Goal: Navigation & Orientation: Find specific page/section

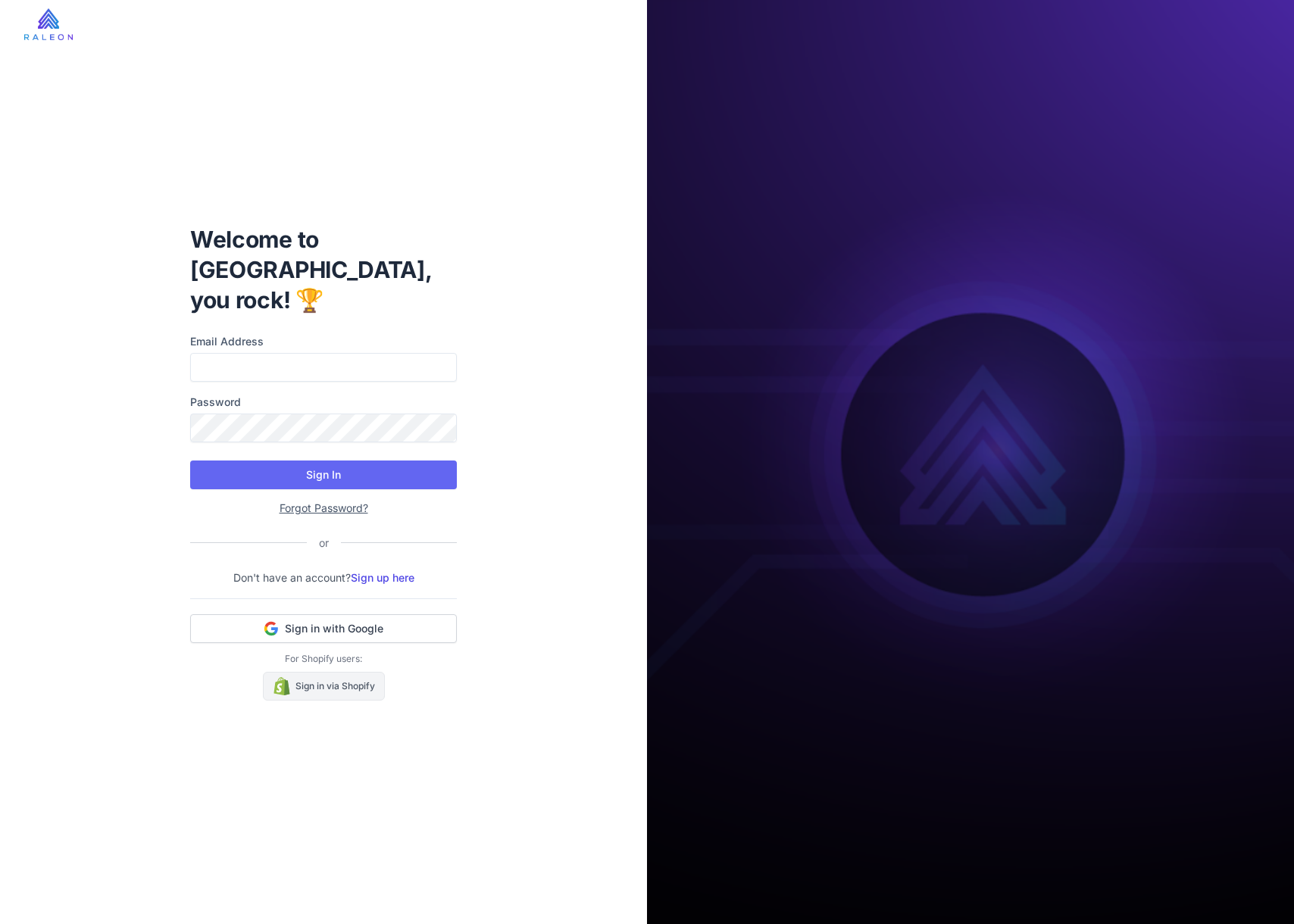
click at [362, 685] on link "Sign in via Shopify" at bounding box center [324, 686] width 122 height 29
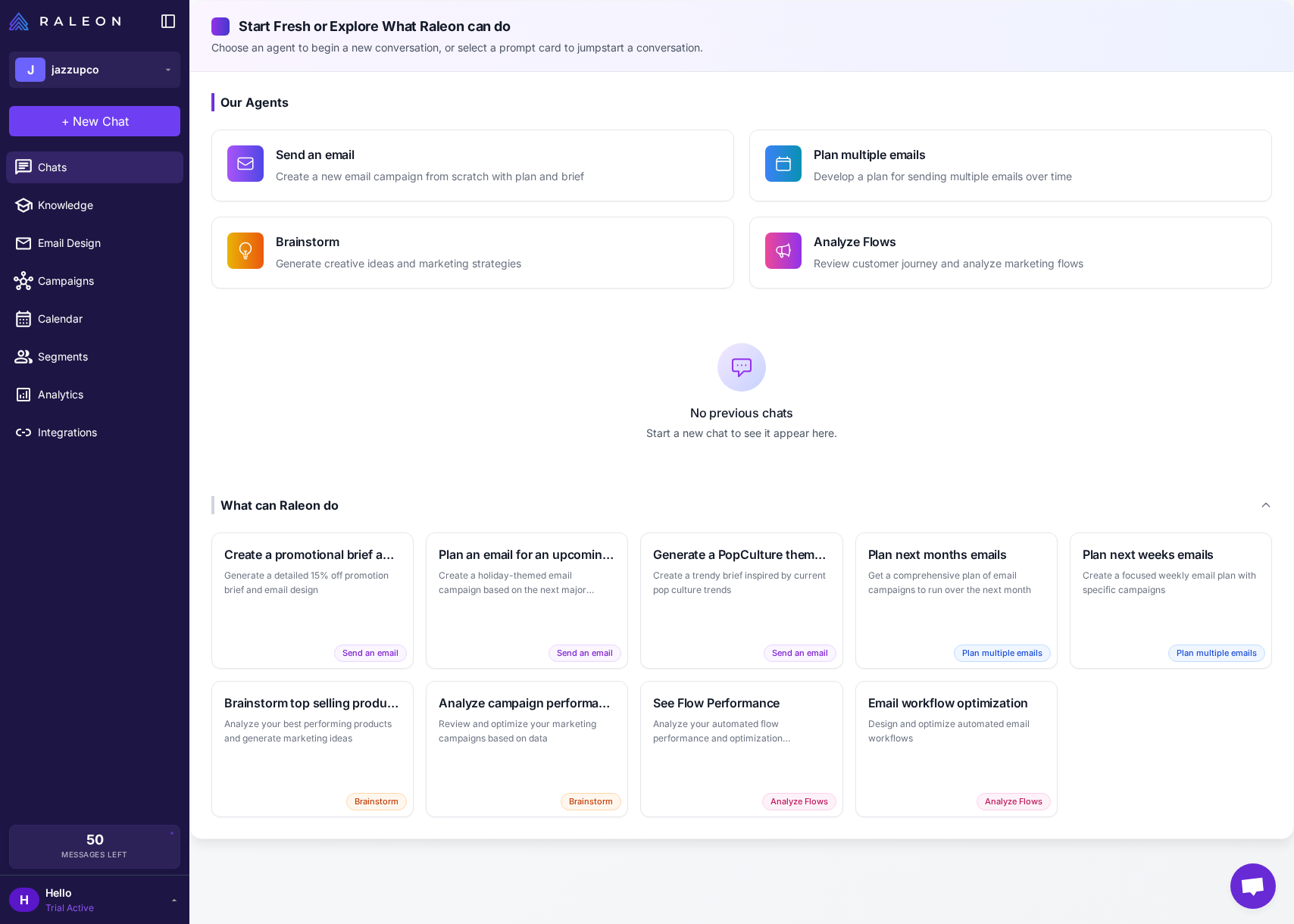
click at [102, 895] on div "H Hello Trial Active" at bounding box center [95, 899] width 172 height 30
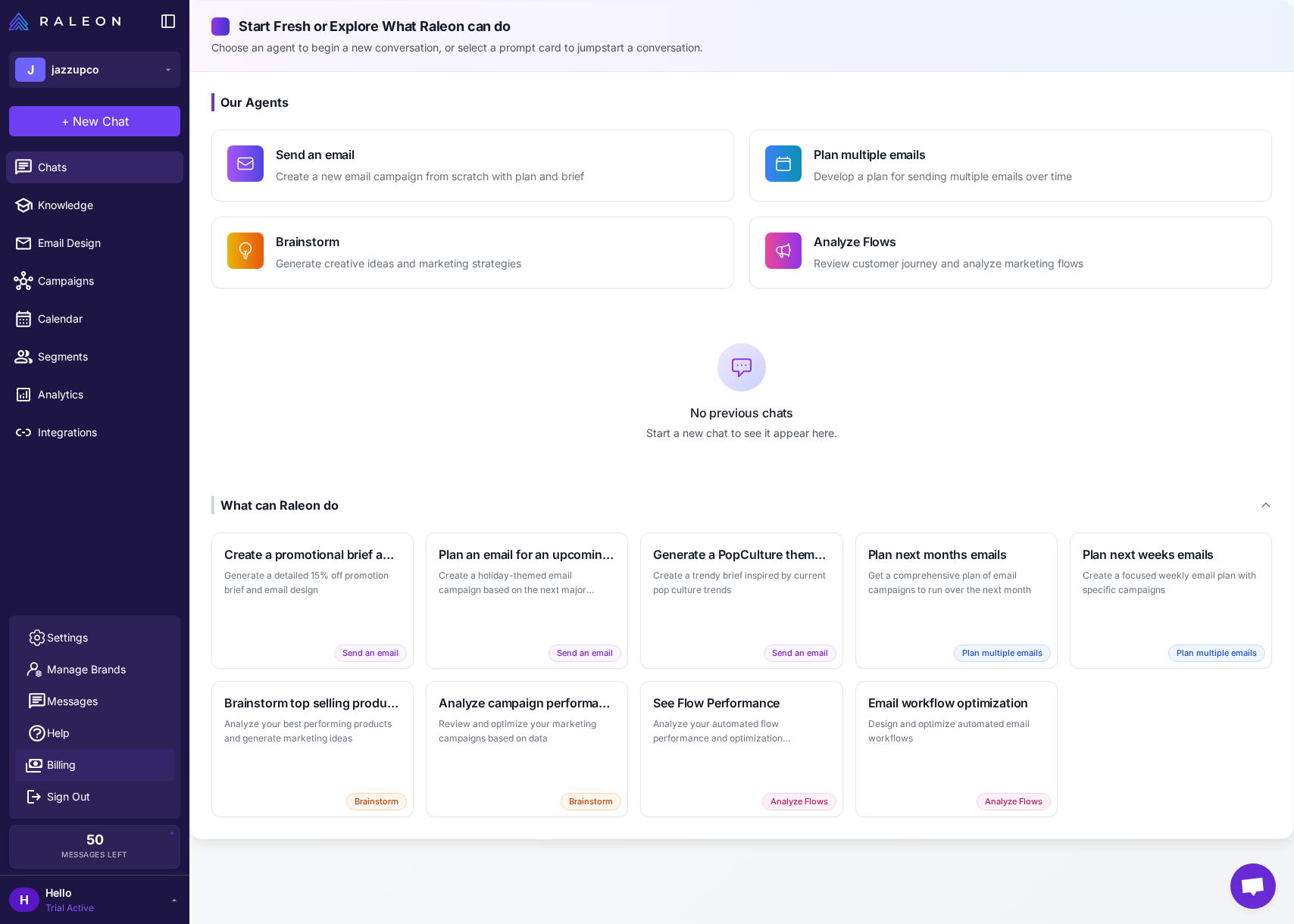
click at [127, 755] on link "Billing" at bounding box center [95, 765] width 159 height 32
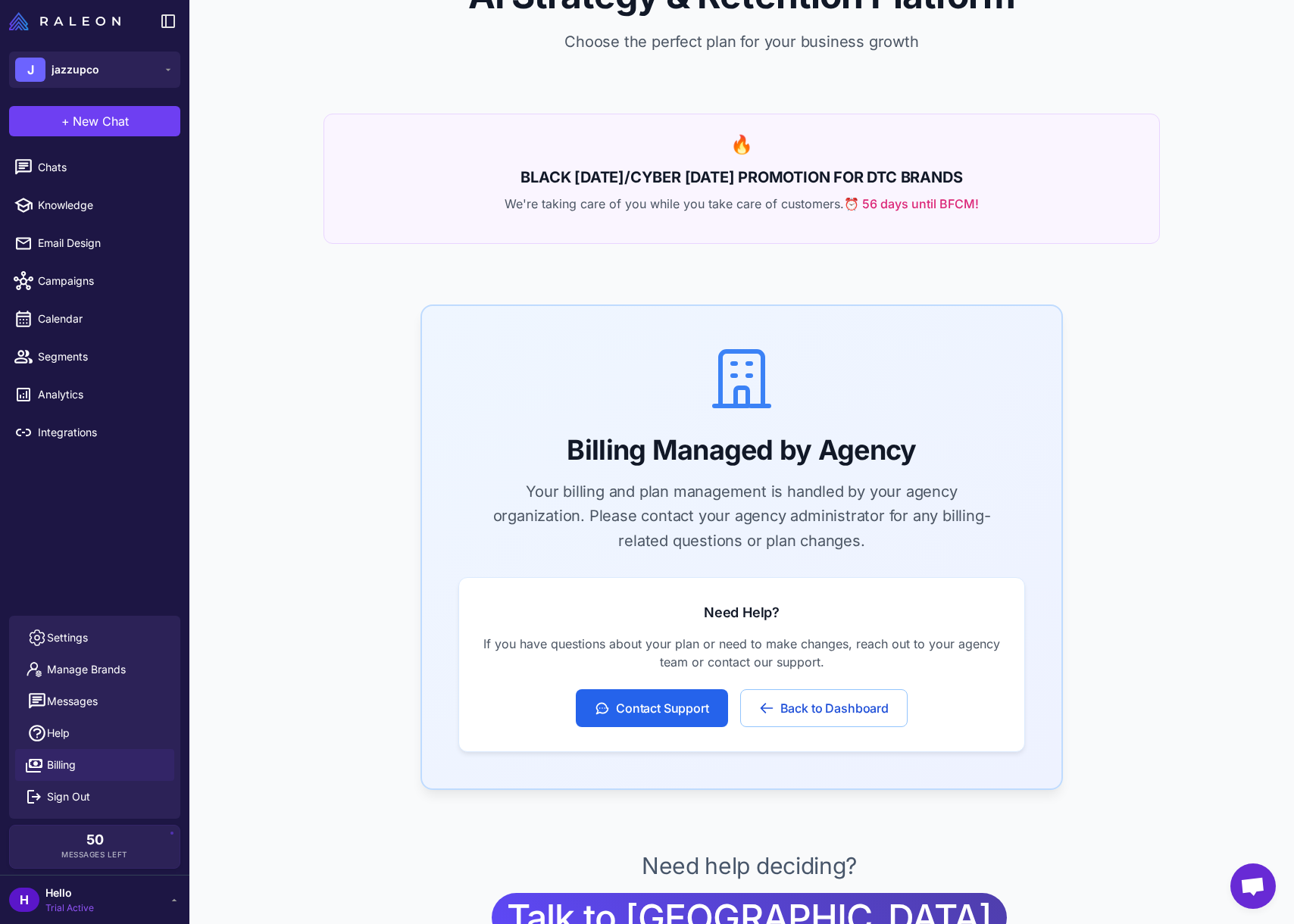
scroll to position [112, 0]
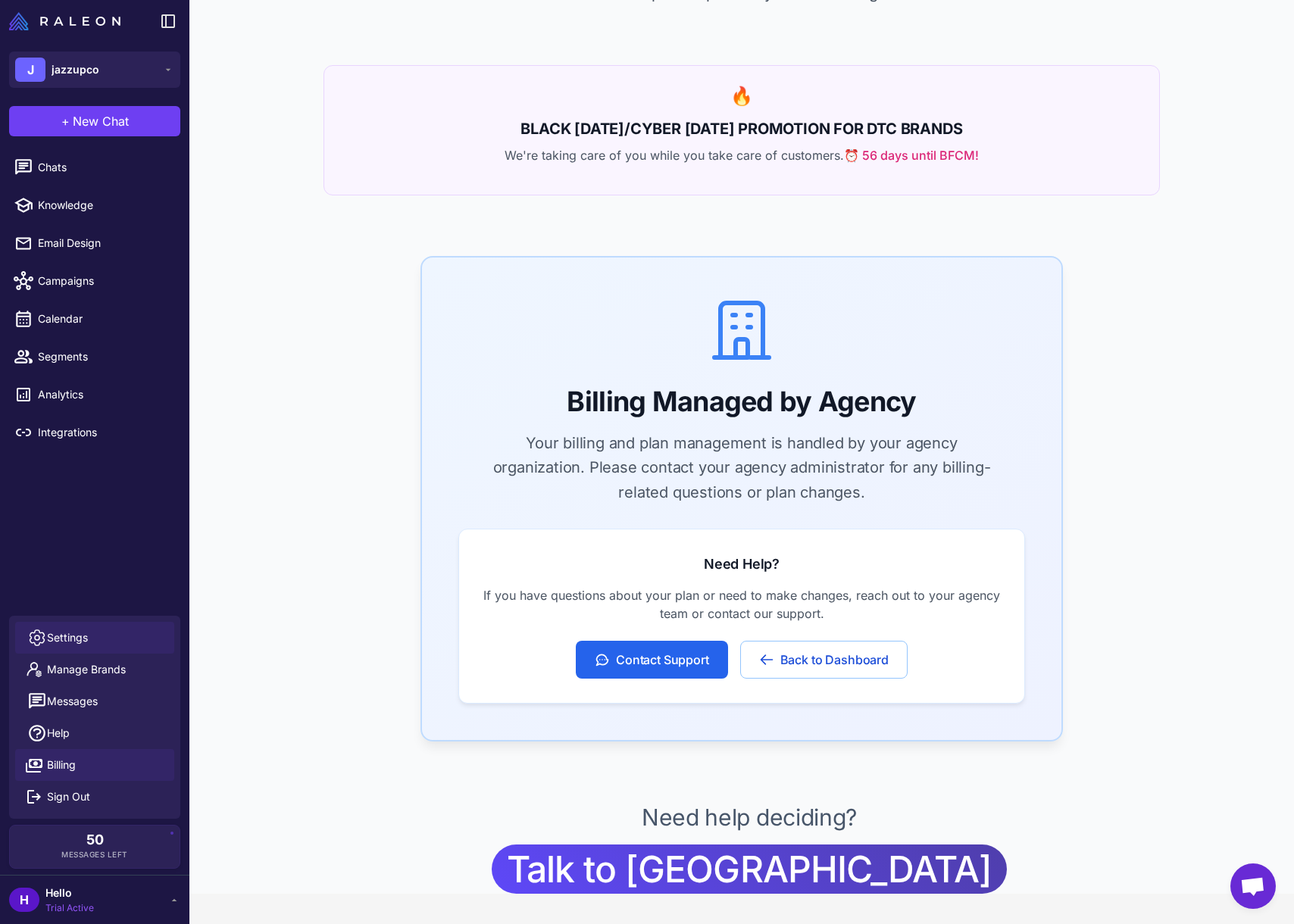
click at [143, 630] on link "Settings" at bounding box center [95, 637] width 159 height 32
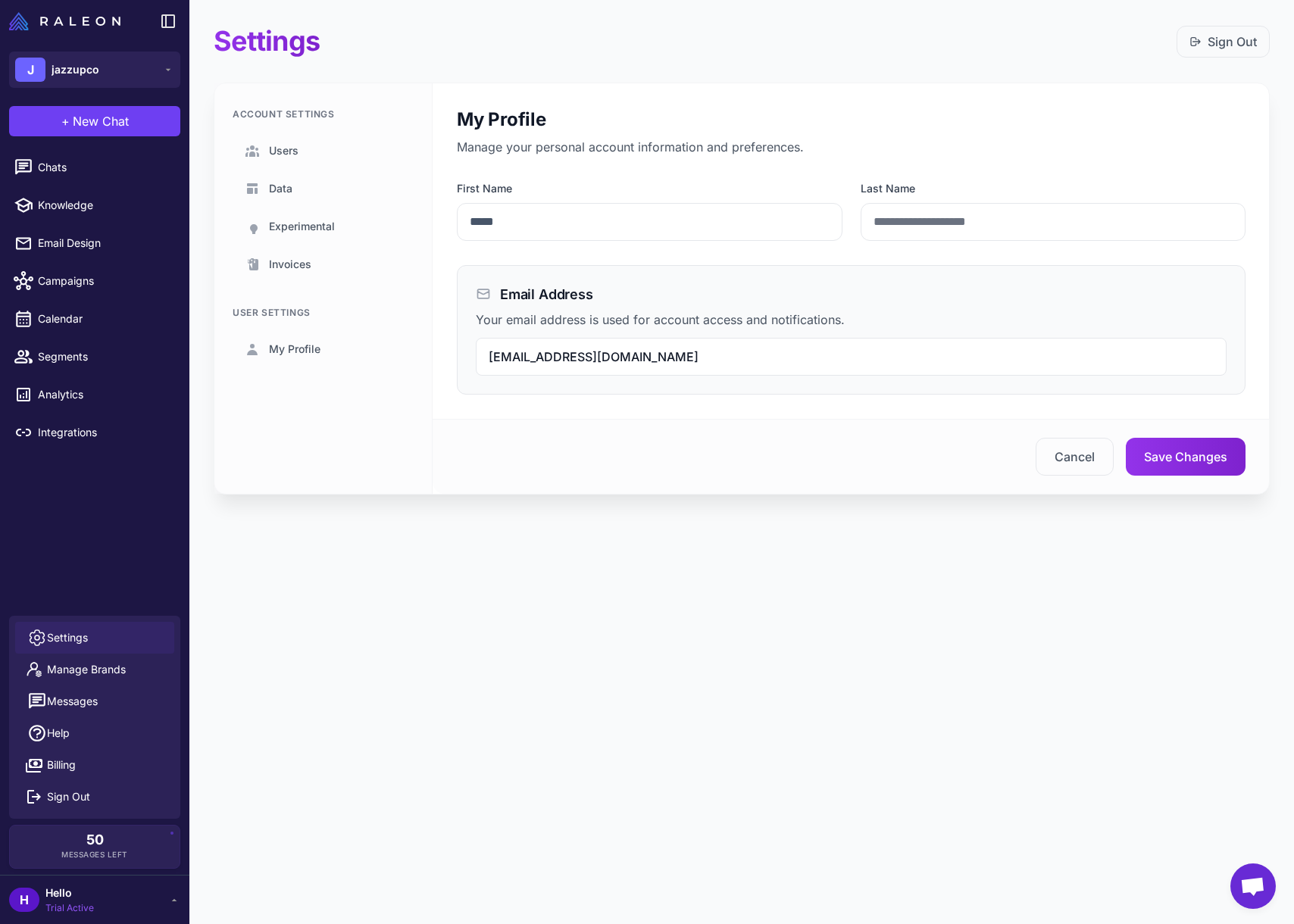
click at [142, 643] on link "Settings" at bounding box center [95, 637] width 159 height 32
click at [114, 768] on link "Billing" at bounding box center [95, 765] width 159 height 32
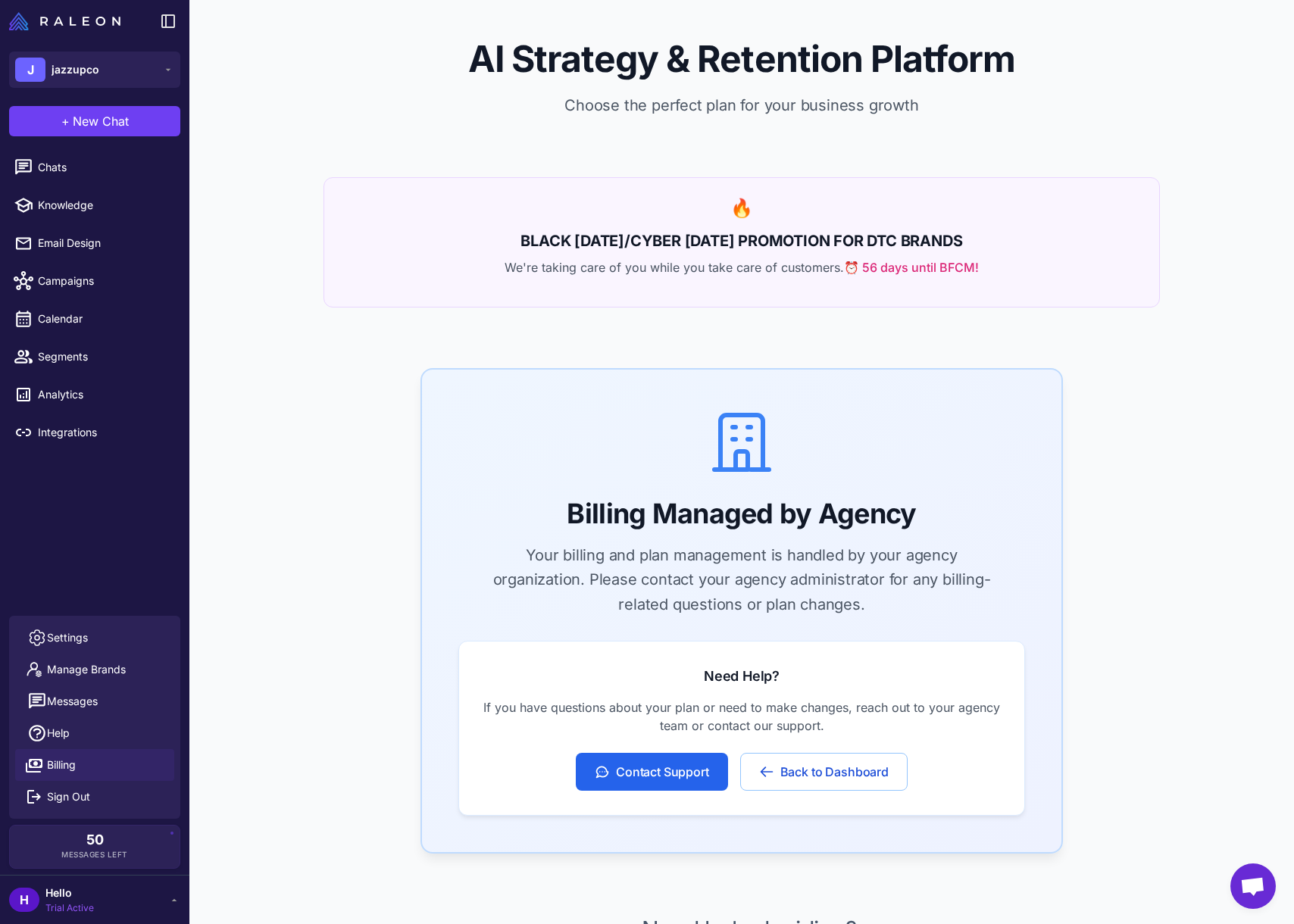
click at [114, 768] on link "Billing" at bounding box center [95, 765] width 159 height 32
click at [125, 742] on link "Help" at bounding box center [95, 733] width 159 height 32
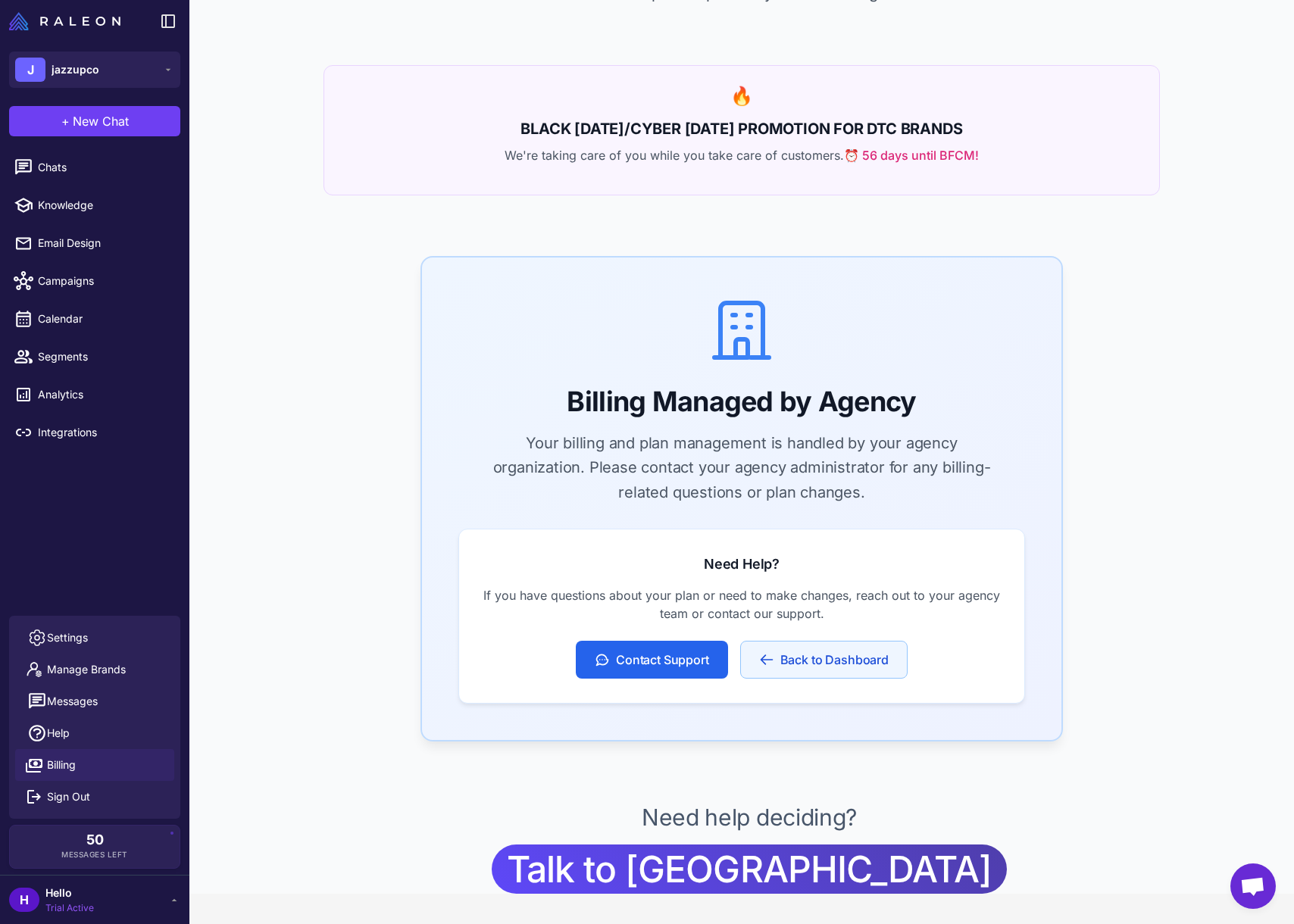
click at [871, 656] on button "Back to Dashboard" at bounding box center [824, 660] width 168 height 38
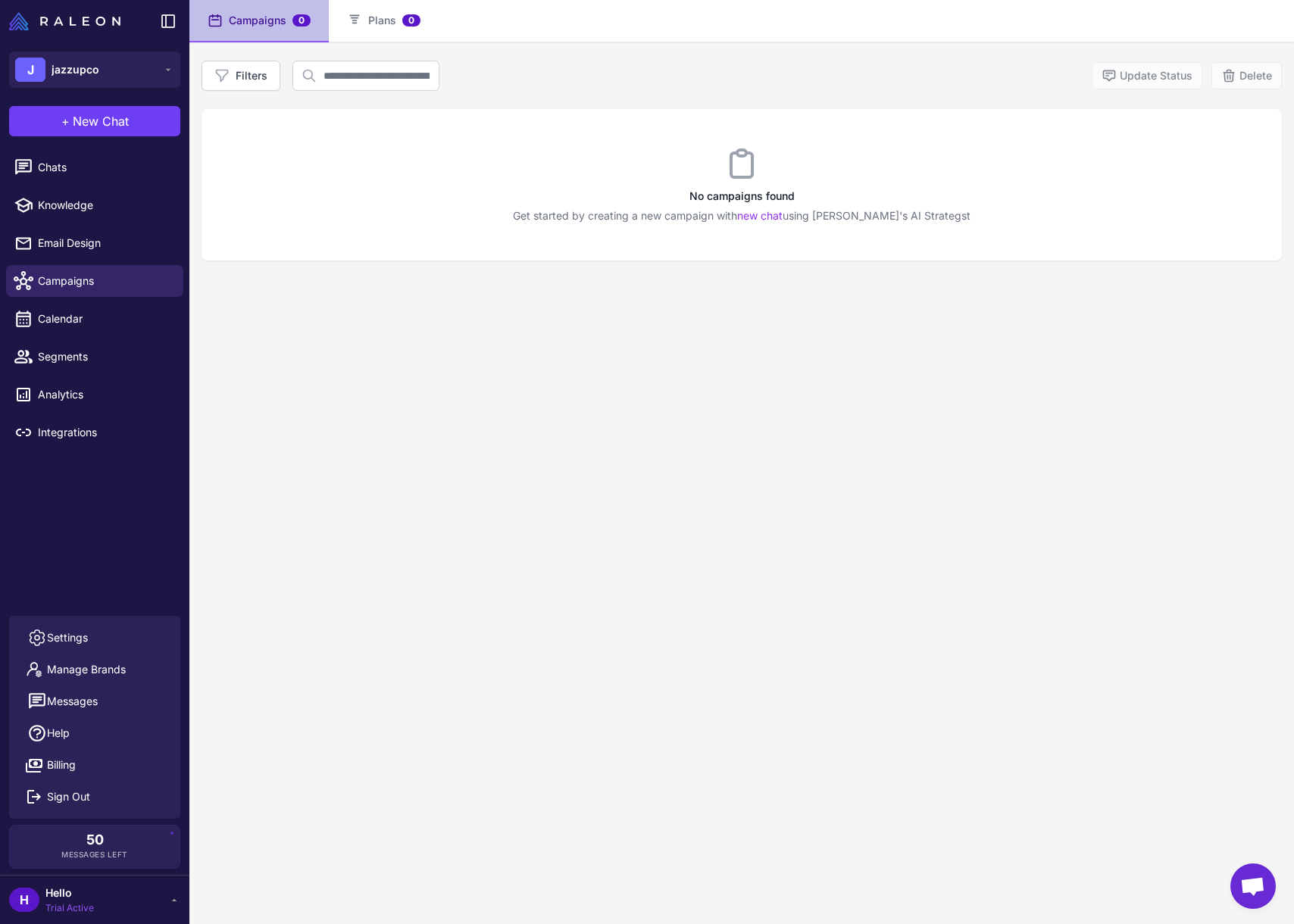
click at [460, 182] on div "No campaigns found Get started by creating a new campaign with new chat using […" at bounding box center [742, 185] width 1080 height 151
